Goal: Check status: Check status

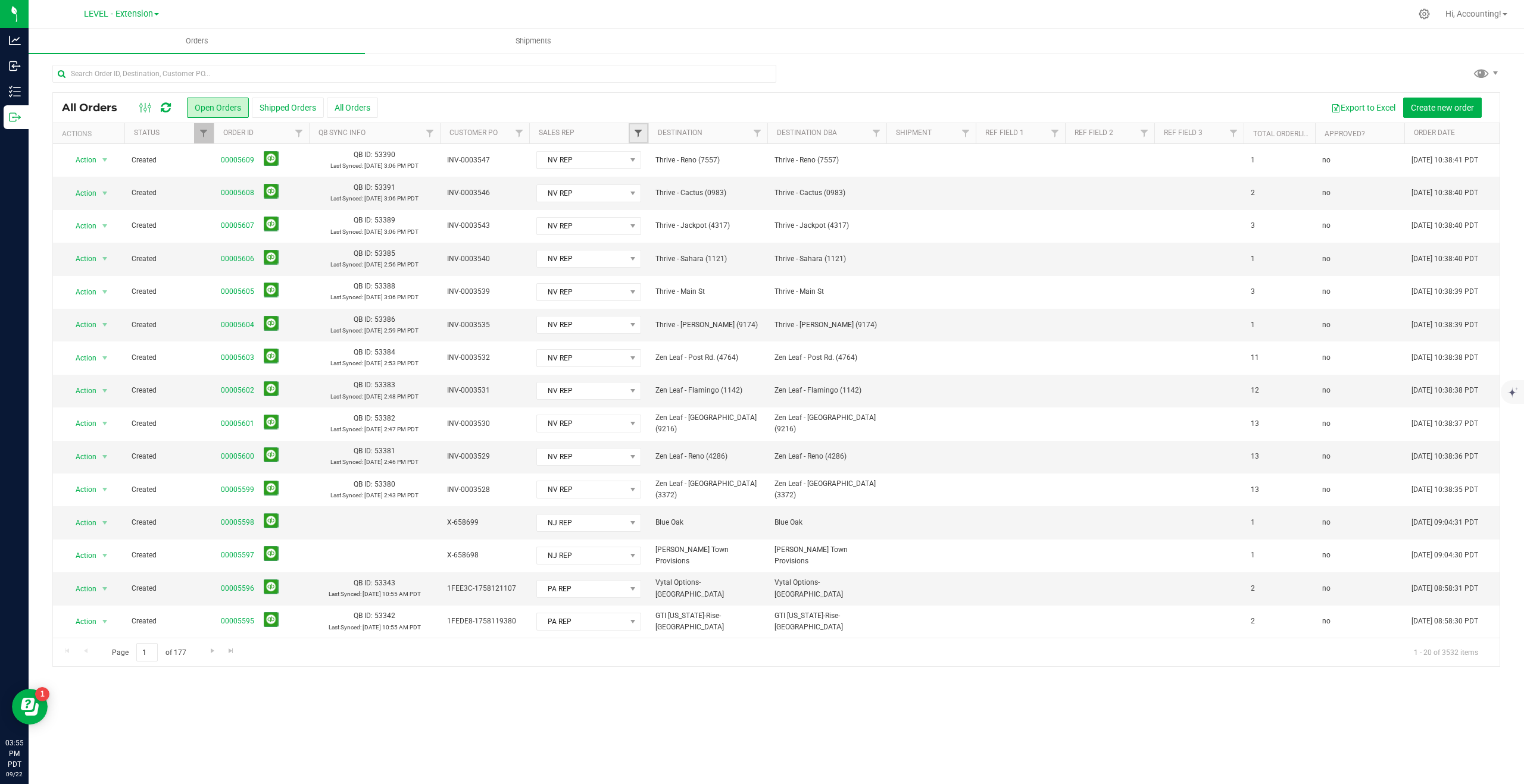
click at [635, 131] on span "Filter" at bounding box center [638, 133] width 9 height 9
click at [644, 214] on input "NJ REP" at bounding box center [644, 216] width 8 height 8
checkbox input "true"
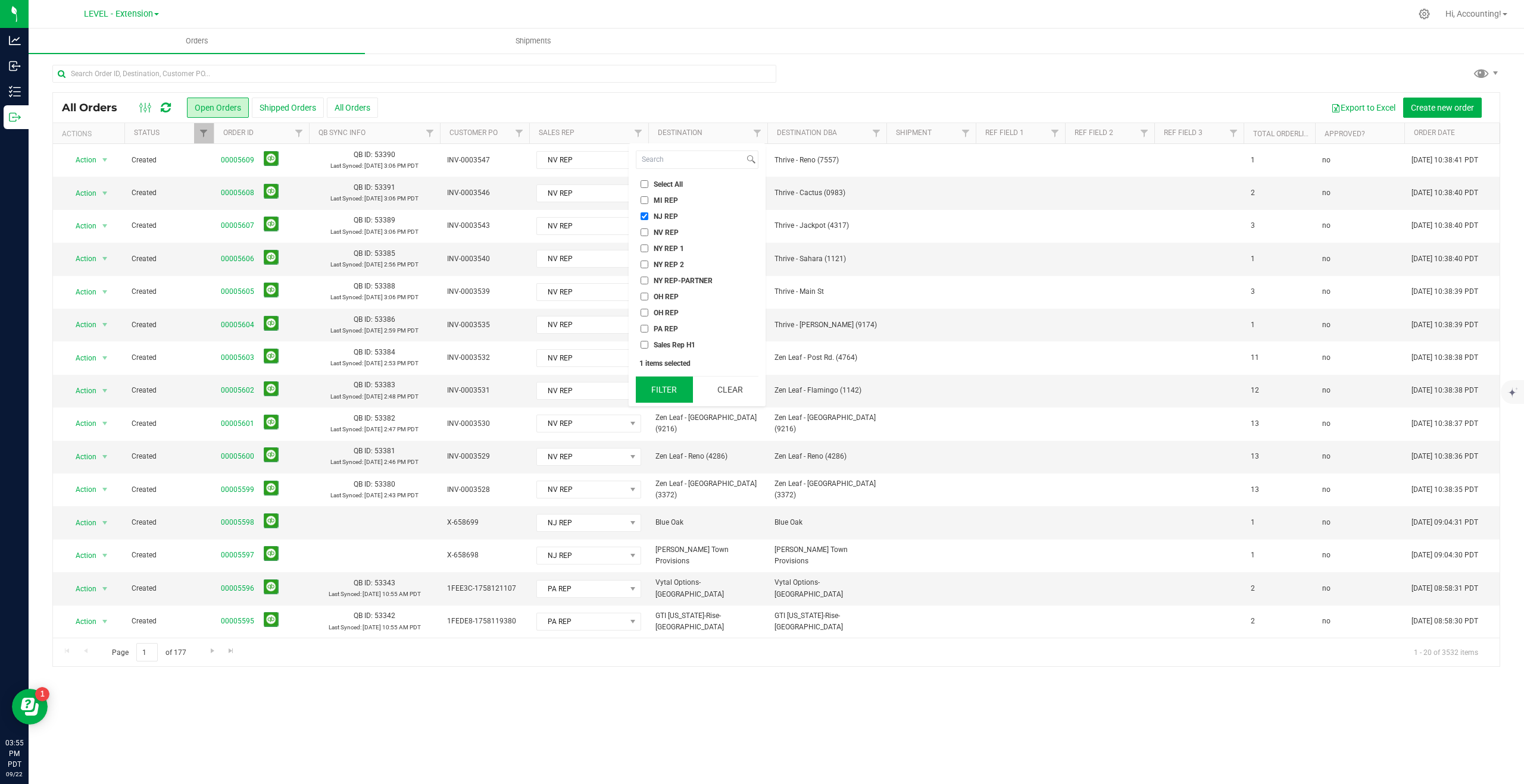
click at [658, 386] on button "Filter" at bounding box center [664, 390] width 57 height 26
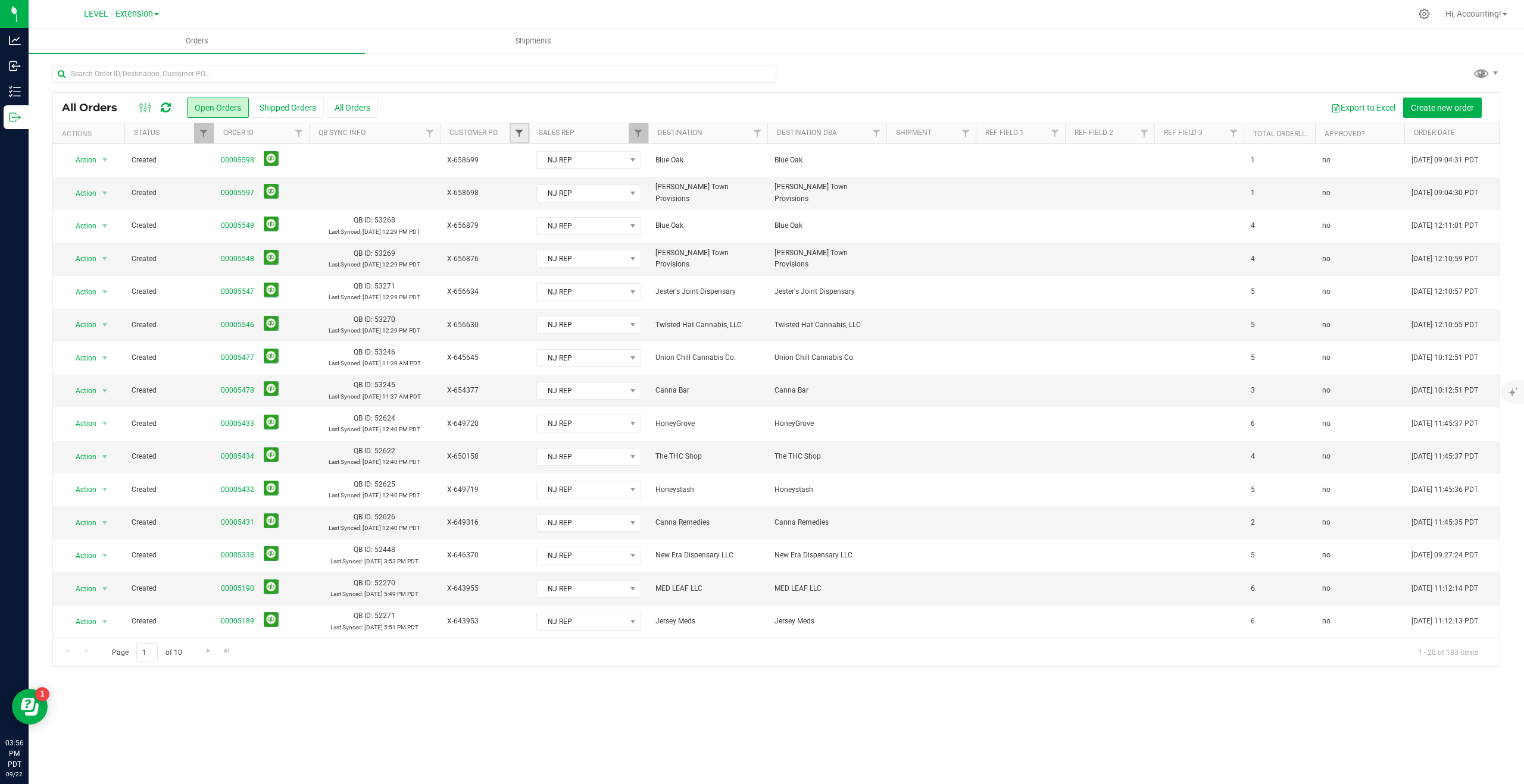
click at [519, 131] on span "Filter" at bounding box center [519, 133] width 9 height 9
click at [519, 135] on span "Filter" at bounding box center [519, 133] width 9 height 9
click at [562, 159] on input "x-66" at bounding box center [571, 160] width 108 height 17
type input "x-658"
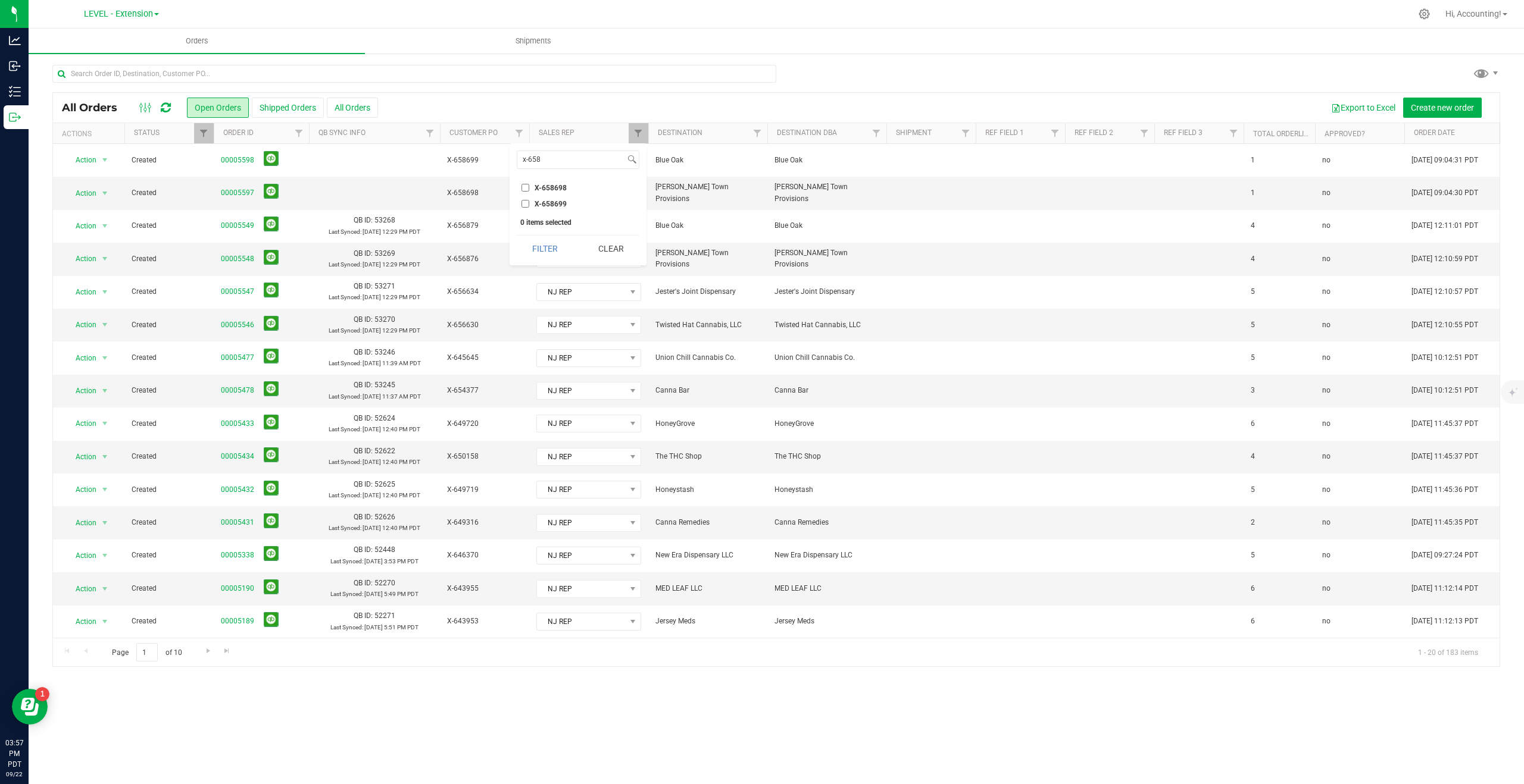
click at [526, 203] on input "X-658699" at bounding box center [525, 203] width 8 height 8
checkbox input "true"
click at [526, 187] on input "X-658698" at bounding box center [525, 187] width 8 height 8
checkbox input "true"
click at [557, 250] on button "Filter" at bounding box center [545, 248] width 57 height 26
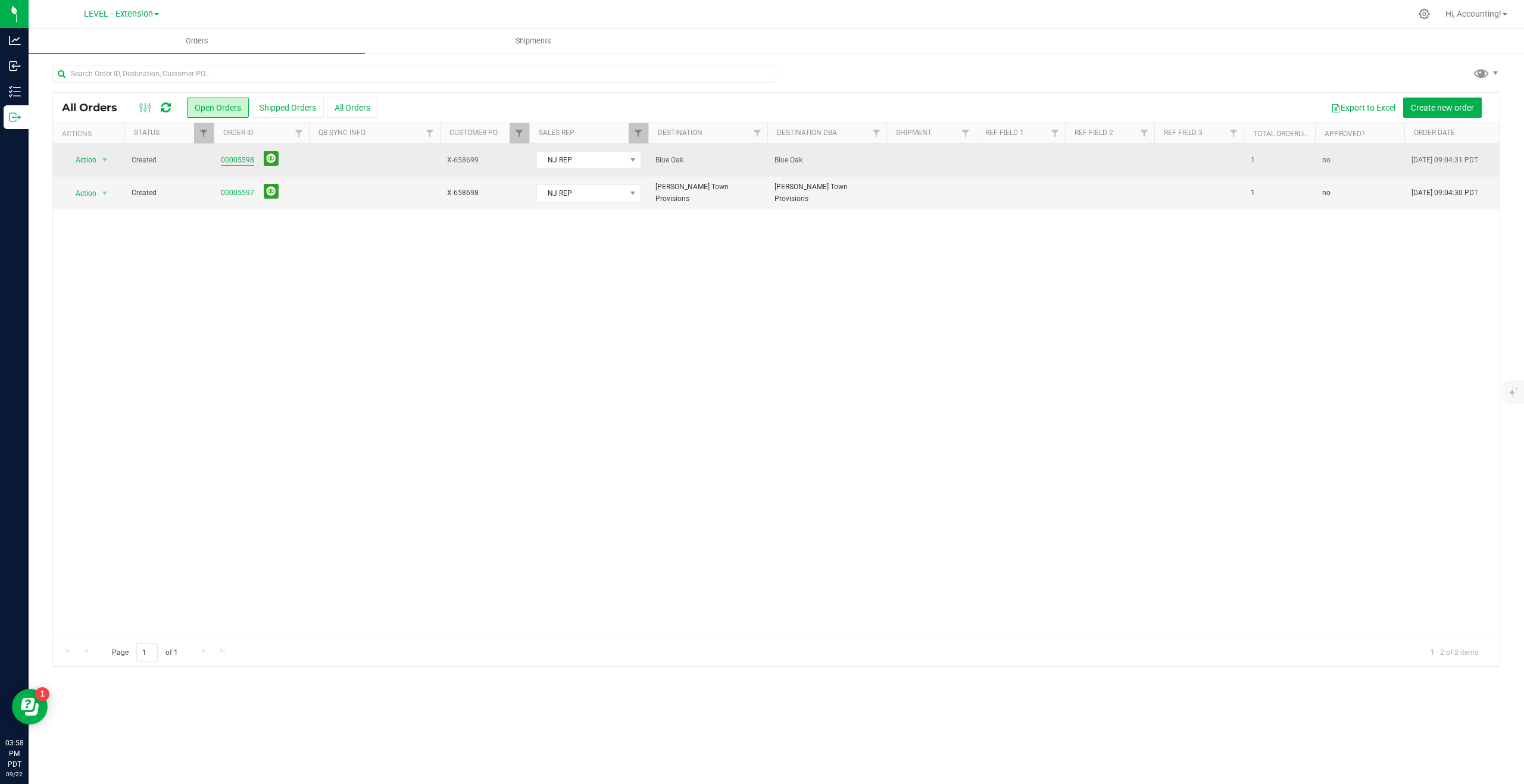
click at [240, 160] on link "00005598" at bounding box center [237, 160] width 33 height 11
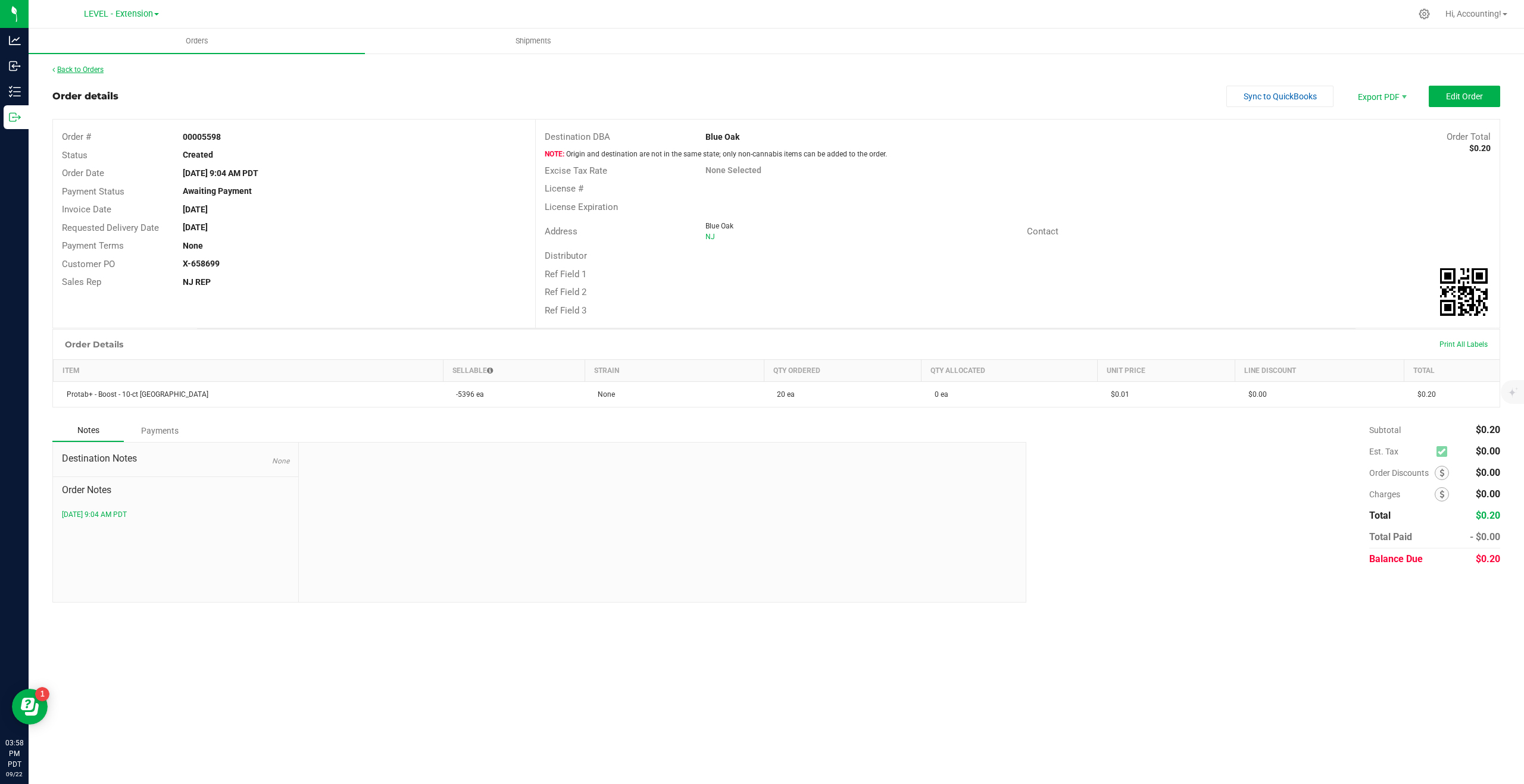
click at [93, 71] on link "Back to Orders" at bounding box center [78, 70] width 51 height 9
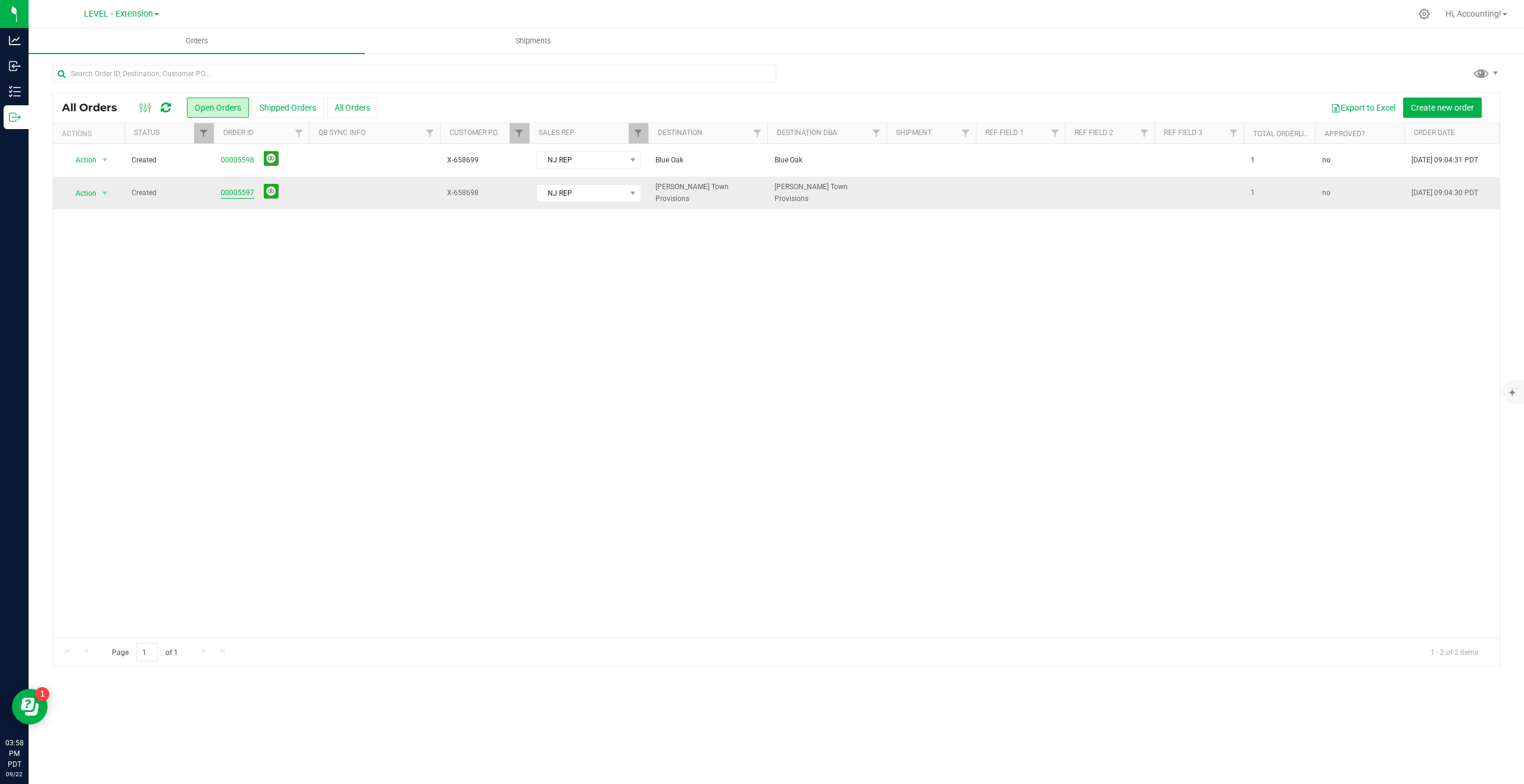
click at [233, 195] on link "00005597" at bounding box center [237, 193] width 33 height 11
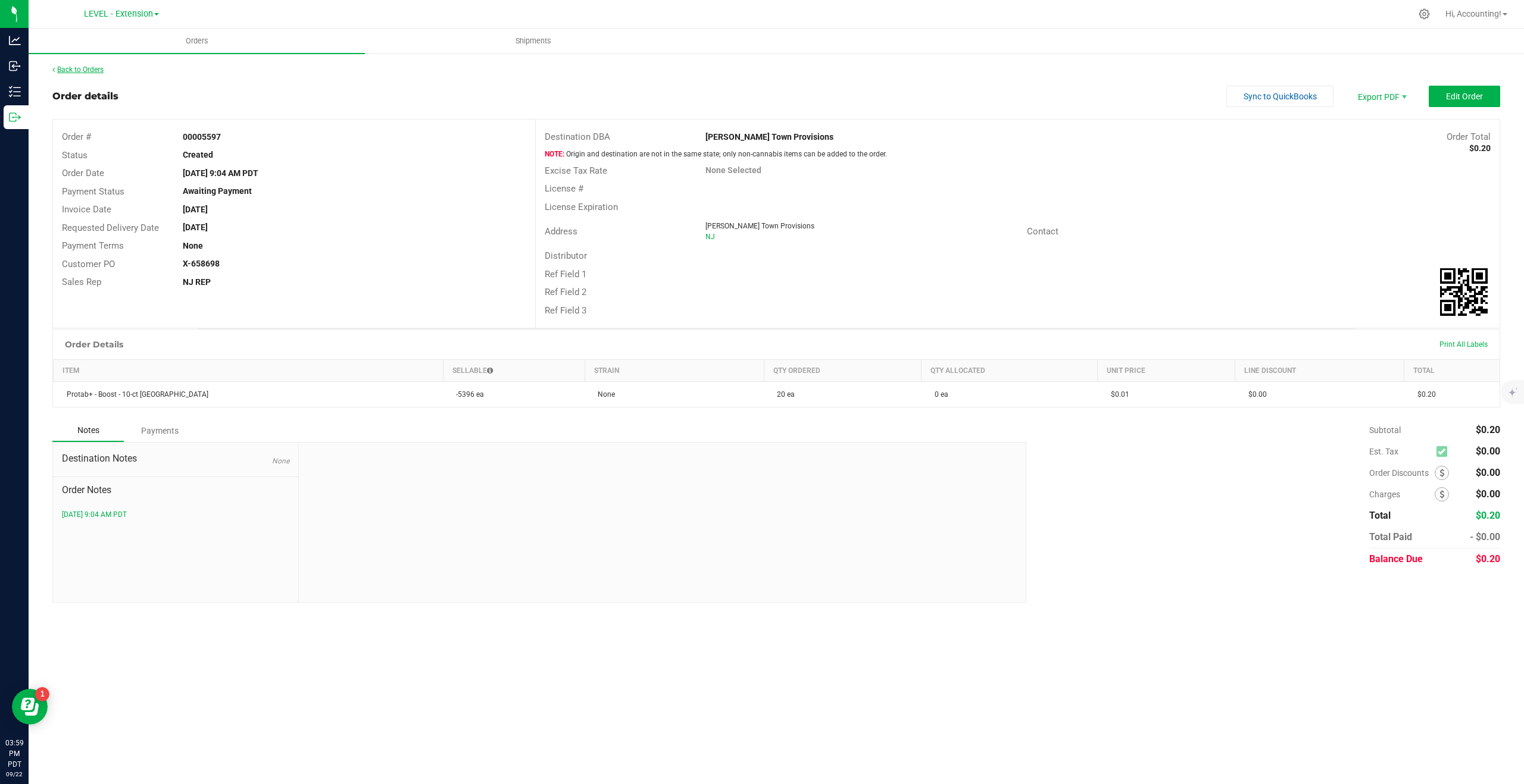
click at [98, 66] on link "Back to Orders" at bounding box center [78, 70] width 51 height 9
